Goal: Transaction & Acquisition: Purchase product/service

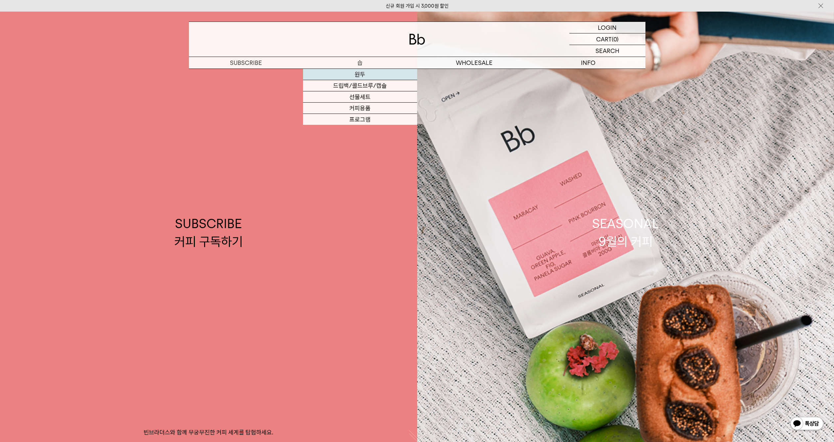
click at [359, 75] on link "원두" at bounding box center [360, 74] width 114 height 11
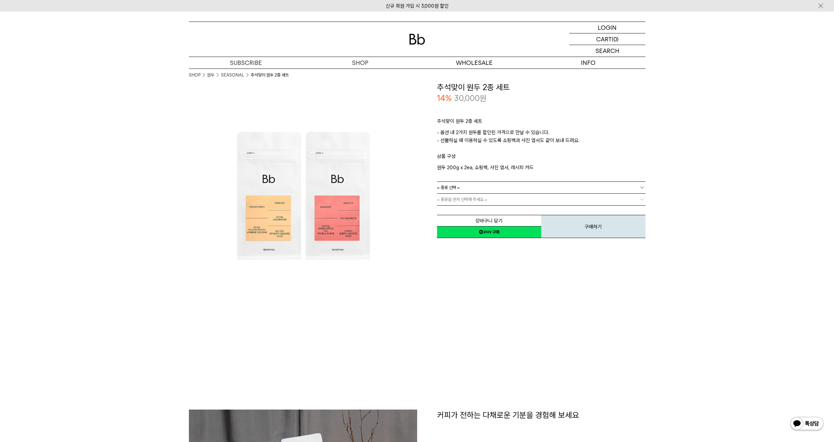
click at [457, 186] on span "= 종류 선택 =" at bounding box center [448, 188] width 23 height 12
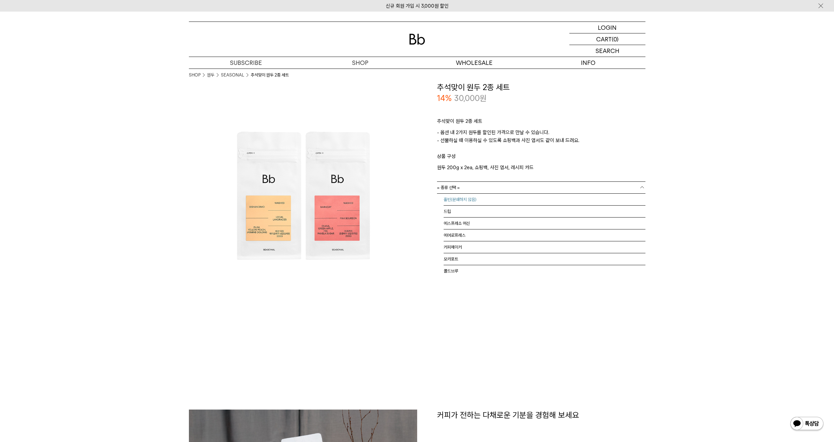
click at [459, 197] on li "홀빈(분쇄하지 않음)" at bounding box center [544, 199] width 202 height 12
click at [460, 200] on span "= 분쇄도 선택 =" at bounding box center [450, 199] width 26 height 12
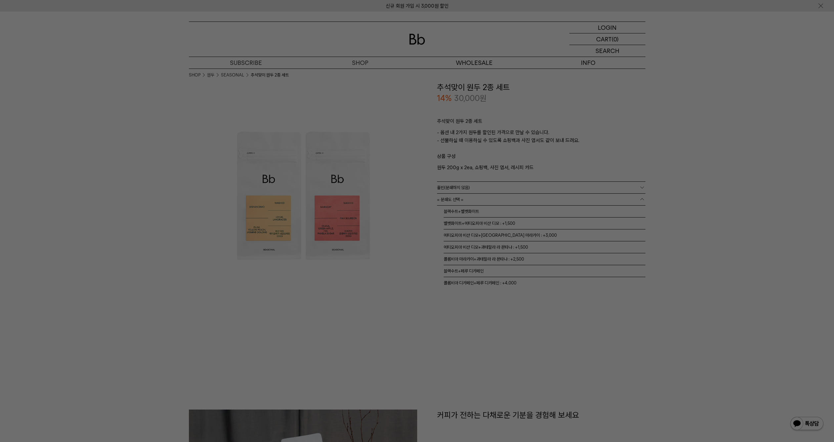
click at [640, 272] on div at bounding box center [417, 221] width 834 height 442
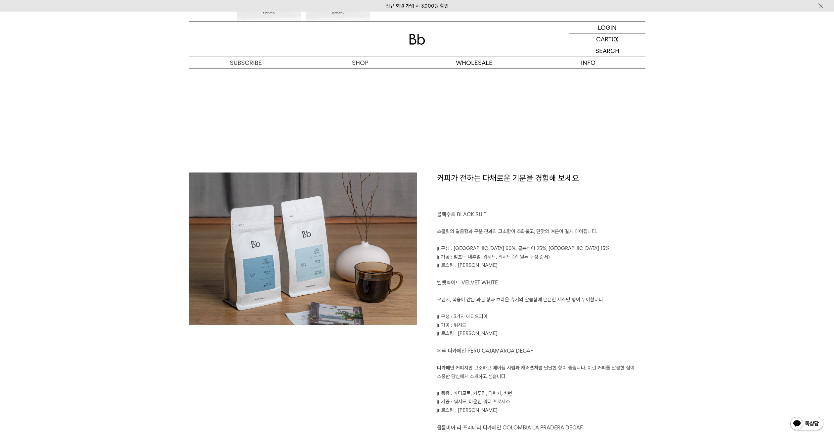
scroll to position [271, 0]
